Goal: Task Accomplishment & Management: Use online tool/utility

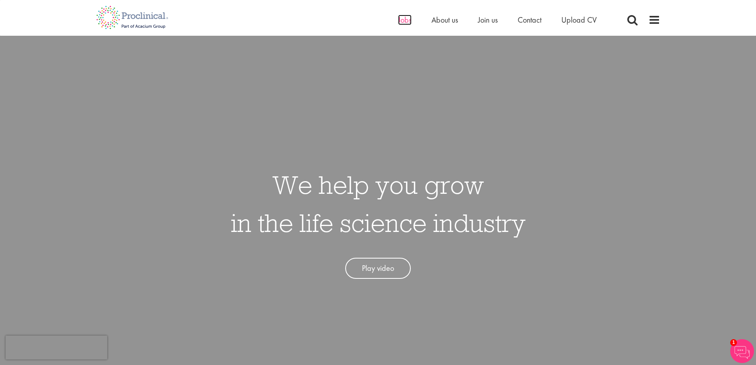
click at [405, 23] on span "Jobs" at bounding box center [404, 20] width 13 height 10
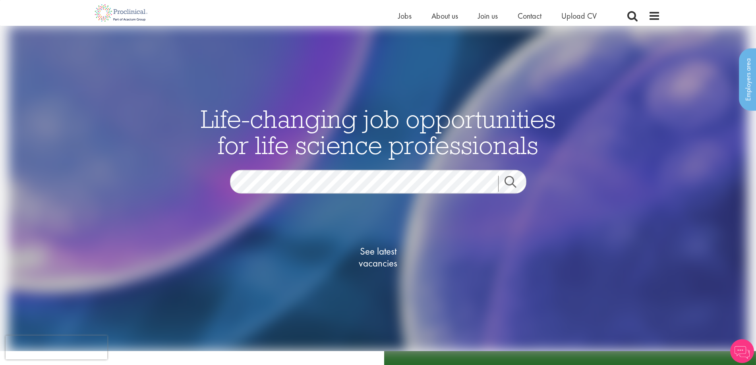
scroll to position [79, 0]
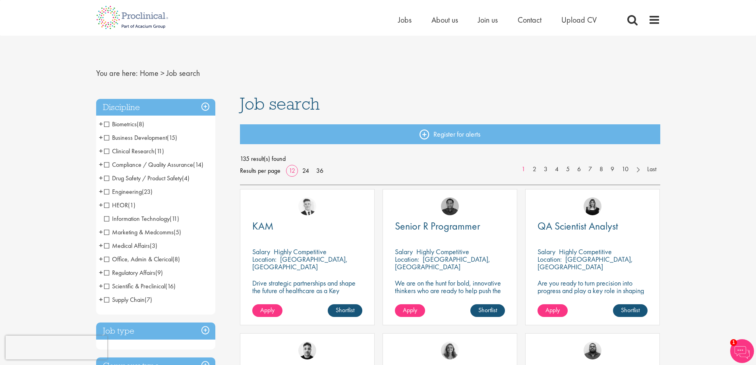
click at [110, 164] on span "Compliance / Quality Assurance" at bounding box center [148, 164] width 89 height 8
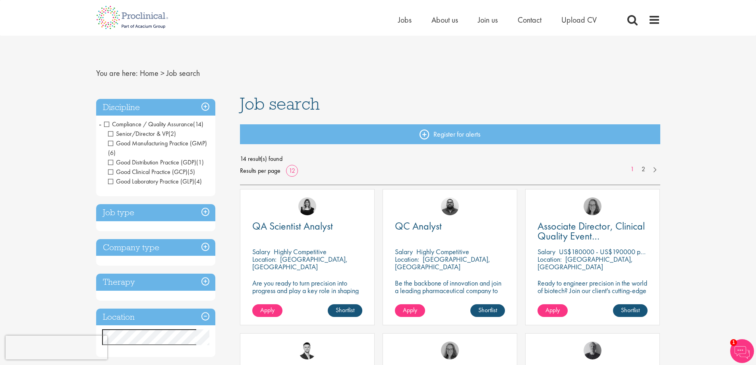
click at [111, 133] on span "Senior/Director & VP" at bounding box center [138, 133] width 60 height 8
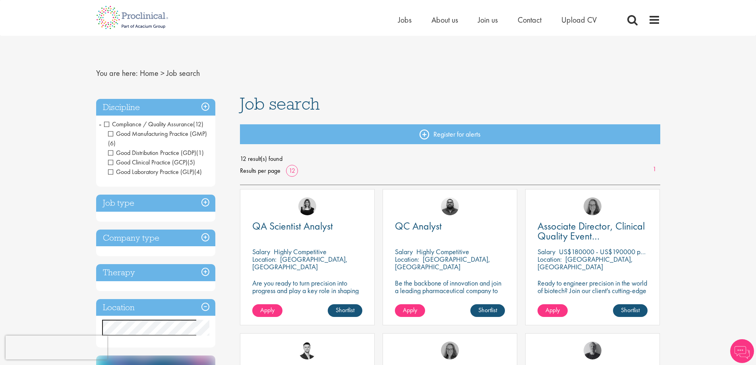
click at [111, 162] on span "Good Clinical Practice (GCP)" at bounding box center [147, 162] width 79 height 8
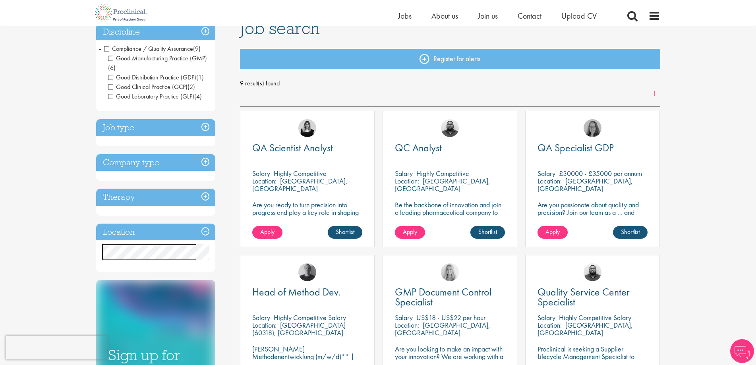
scroll to position [79, 0]
